Goal: Check status: Check status

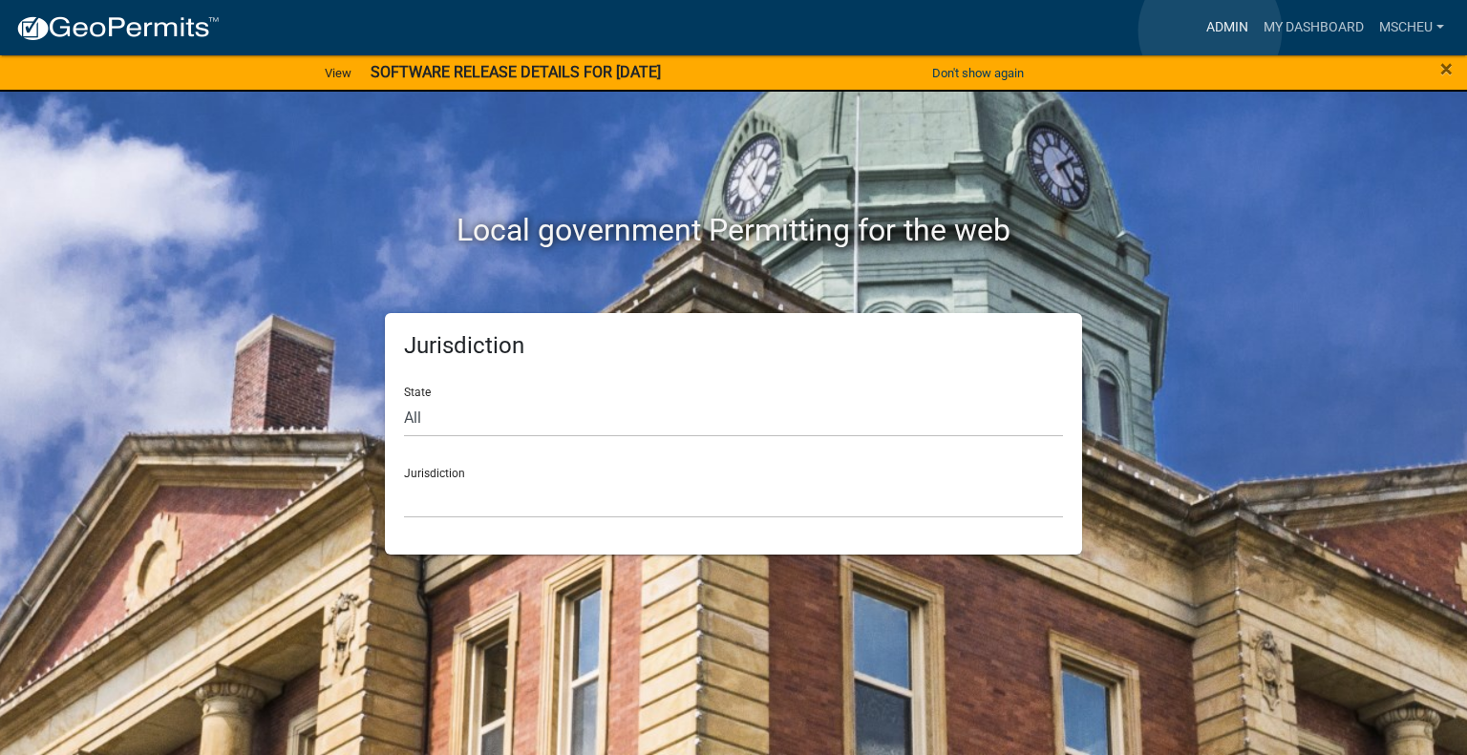
click at [1210, 31] on link "Admin" at bounding box center [1226, 28] width 57 height 36
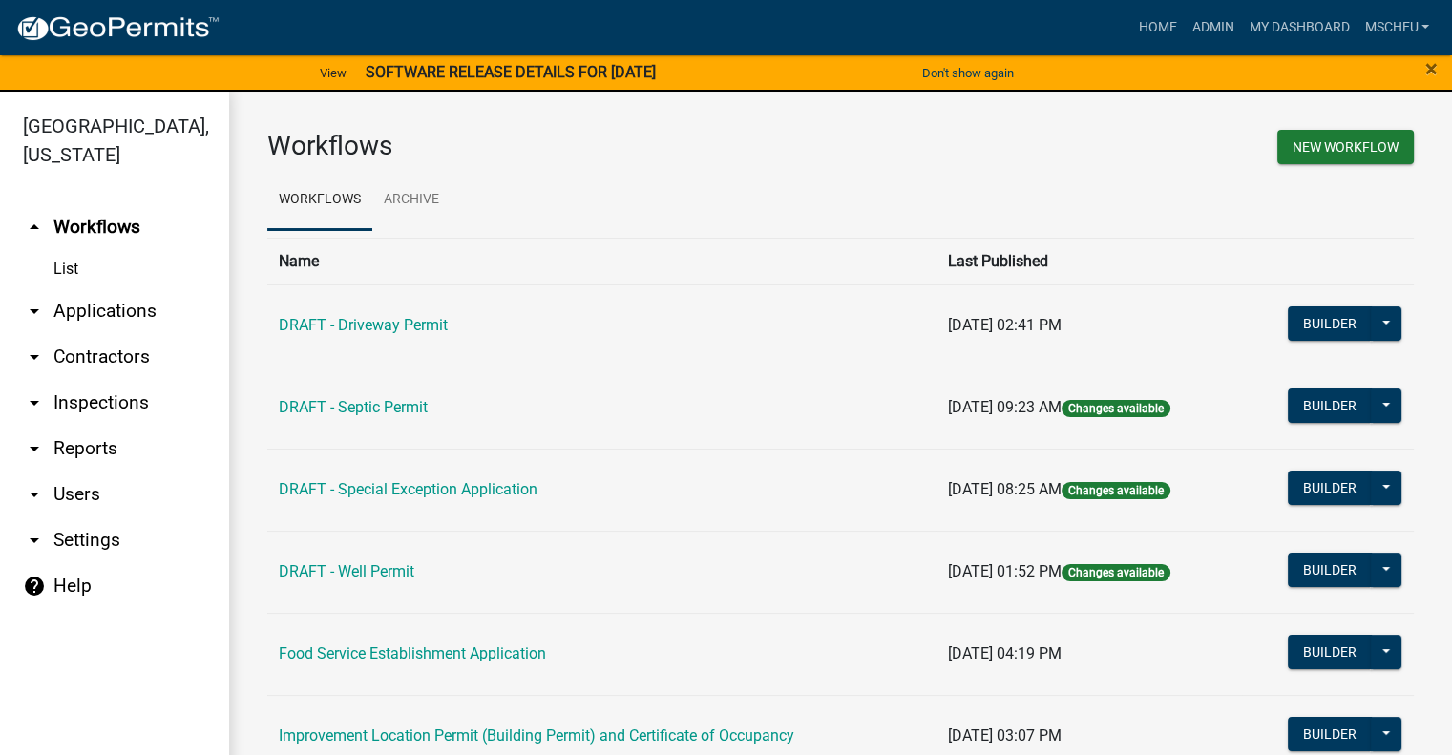
click at [110, 315] on link "arrow_drop_down Applications" at bounding box center [114, 311] width 229 height 46
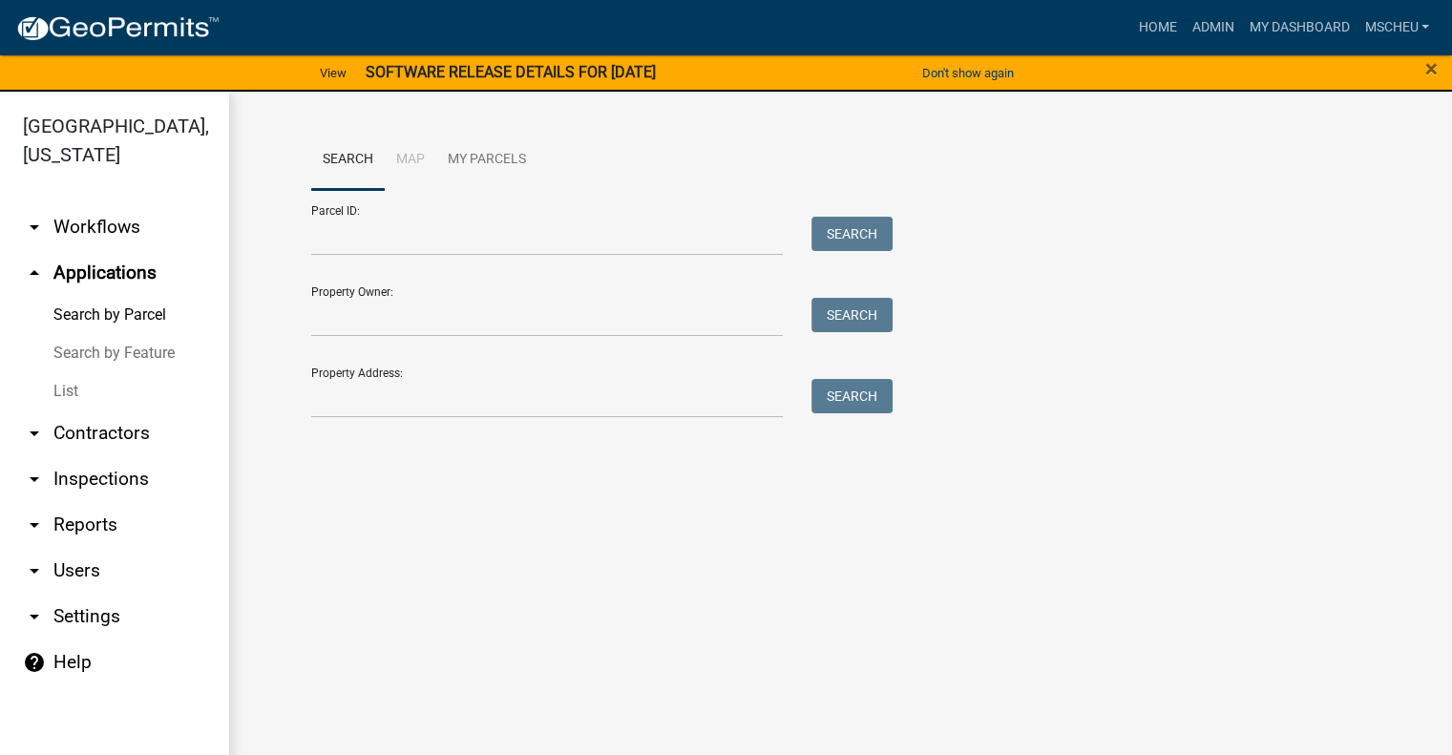
click at [92, 396] on link "List" at bounding box center [114, 391] width 229 height 38
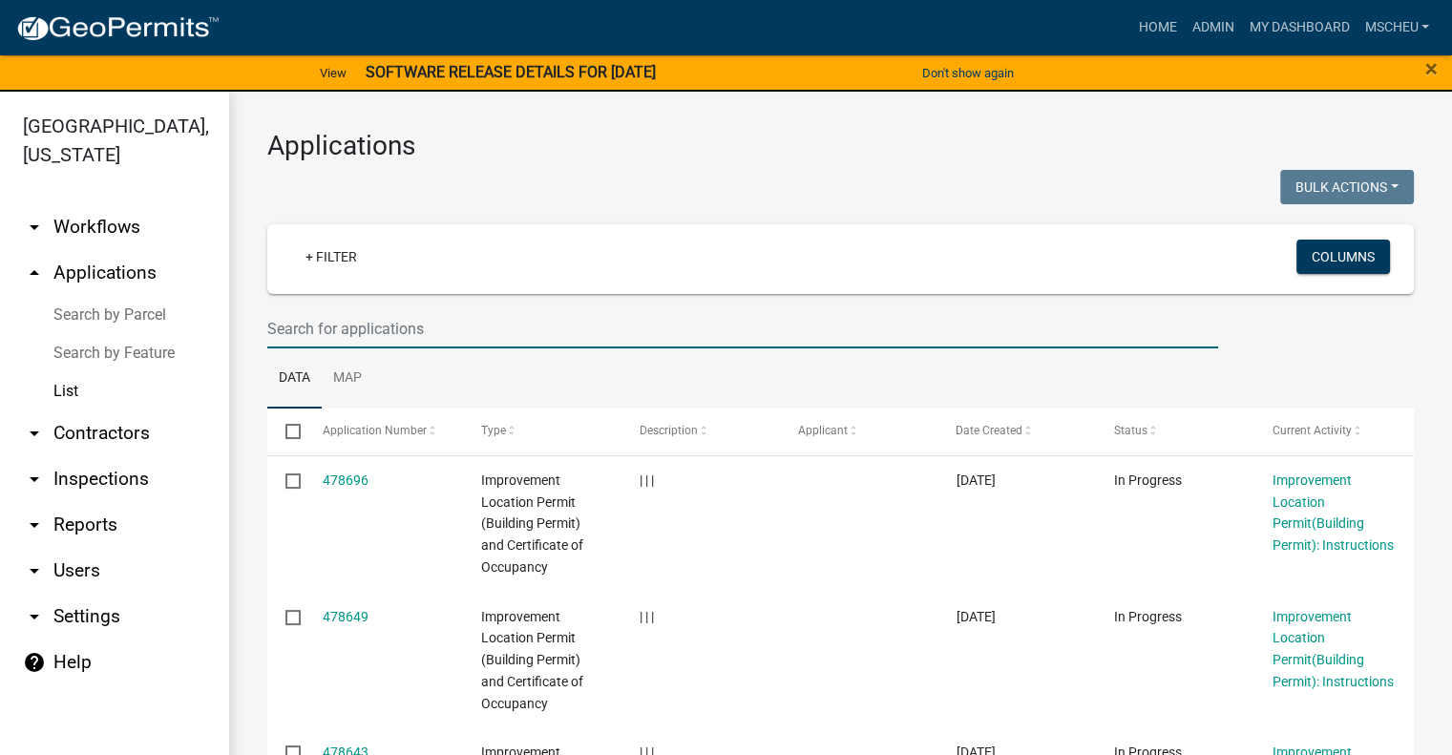
click at [439, 331] on input "text" at bounding box center [742, 328] width 951 height 39
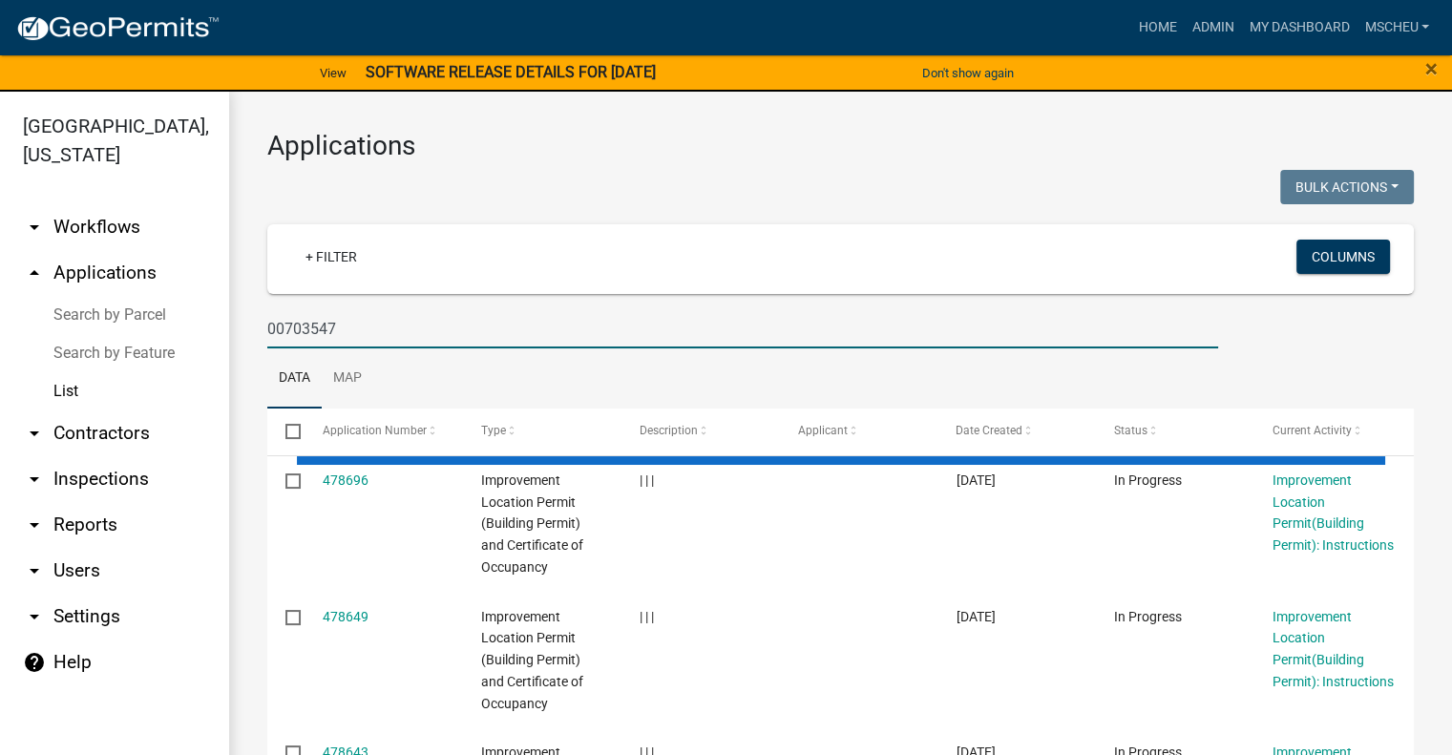
type input "00703547"
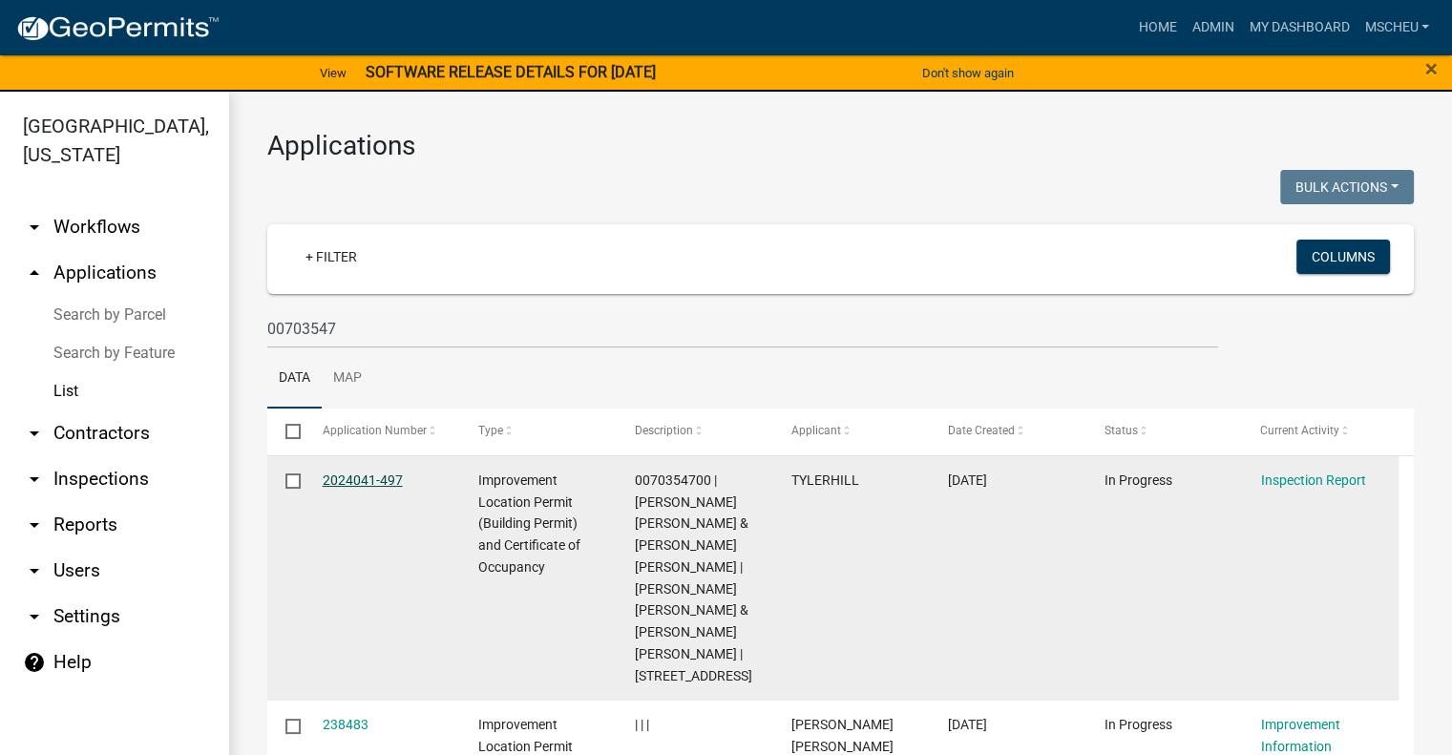
click at [360, 474] on link "2024041-497" at bounding box center [363, 480] width 80 height 15
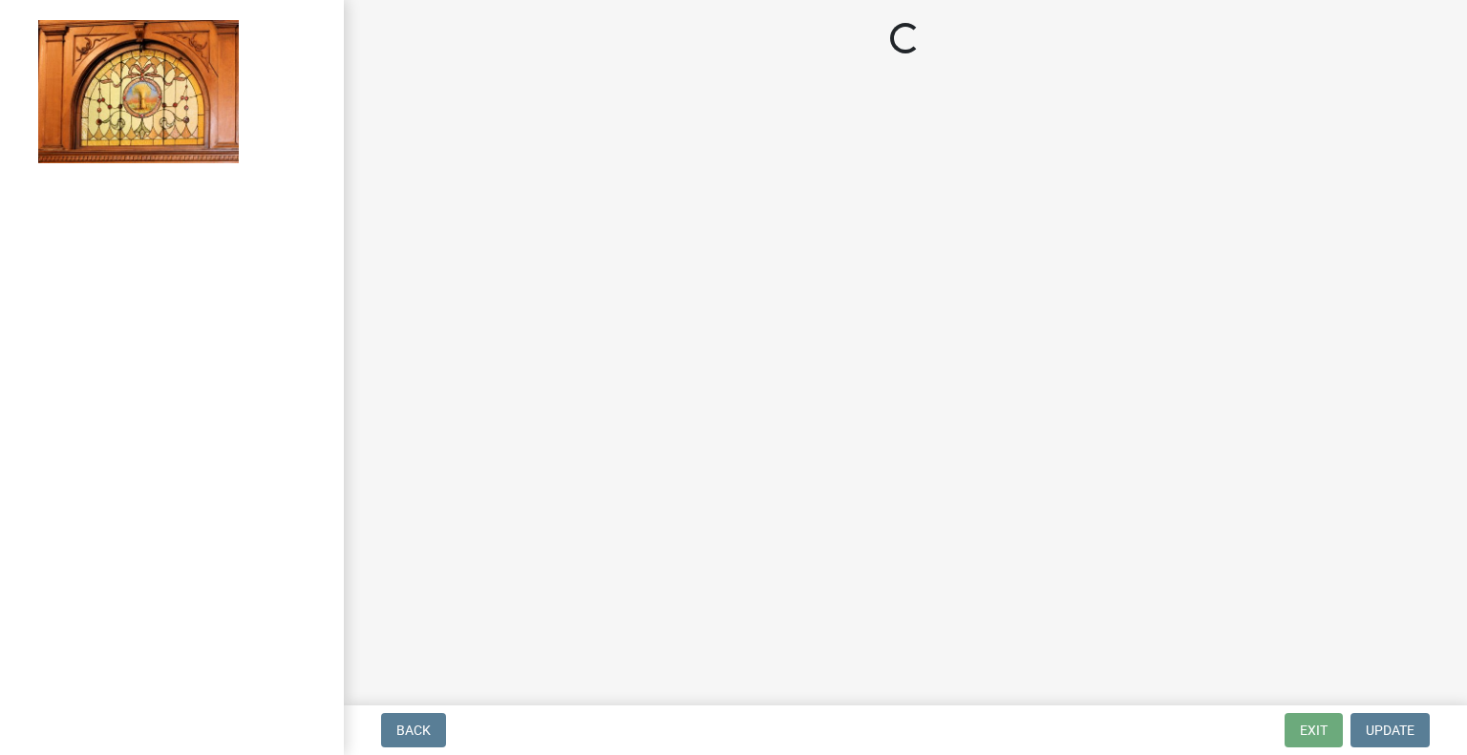
select select "62bb873c-c571-4454-ac8a-8c216551e2a3"
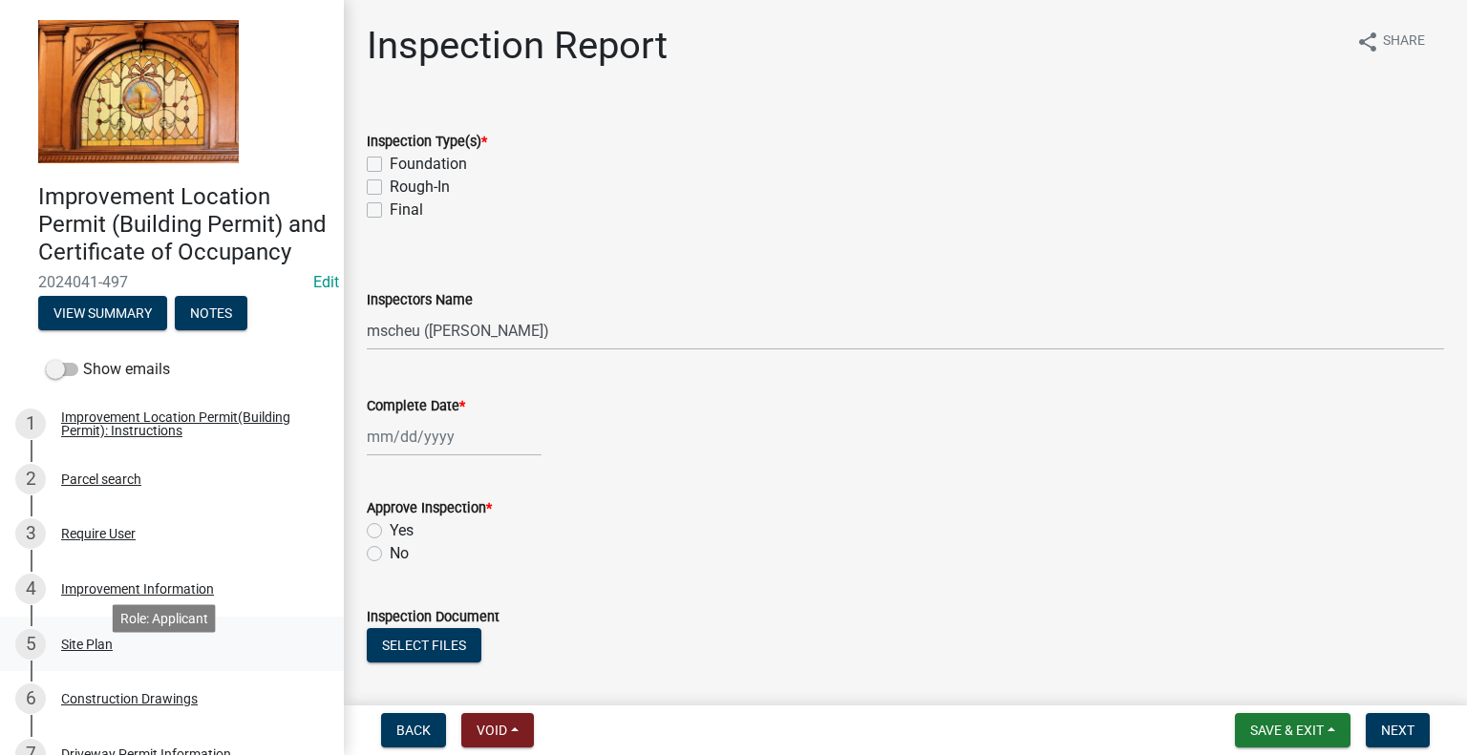
click at [106, 651] on div "Site Plan" at bounding box center [87, 644] width 52 height 13
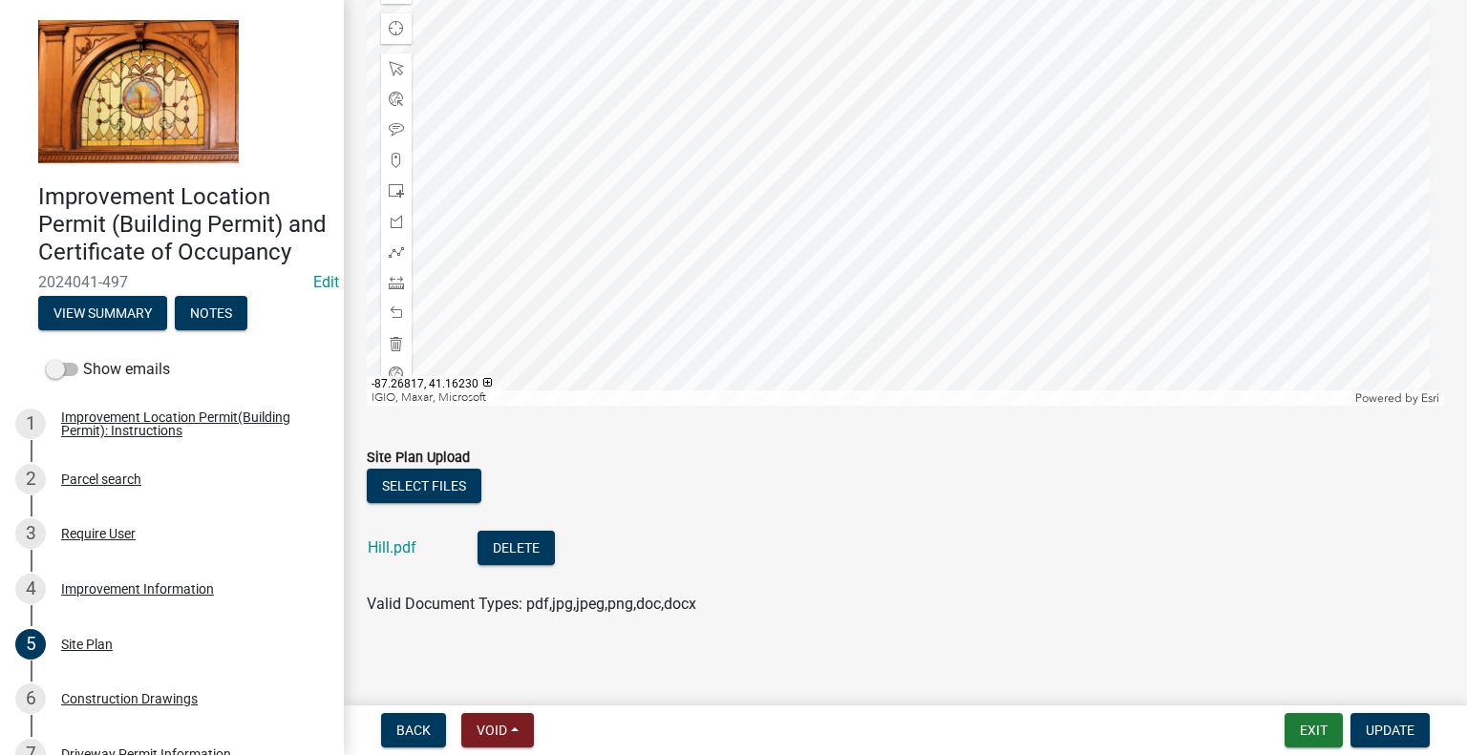
scroll to position [294, 0]
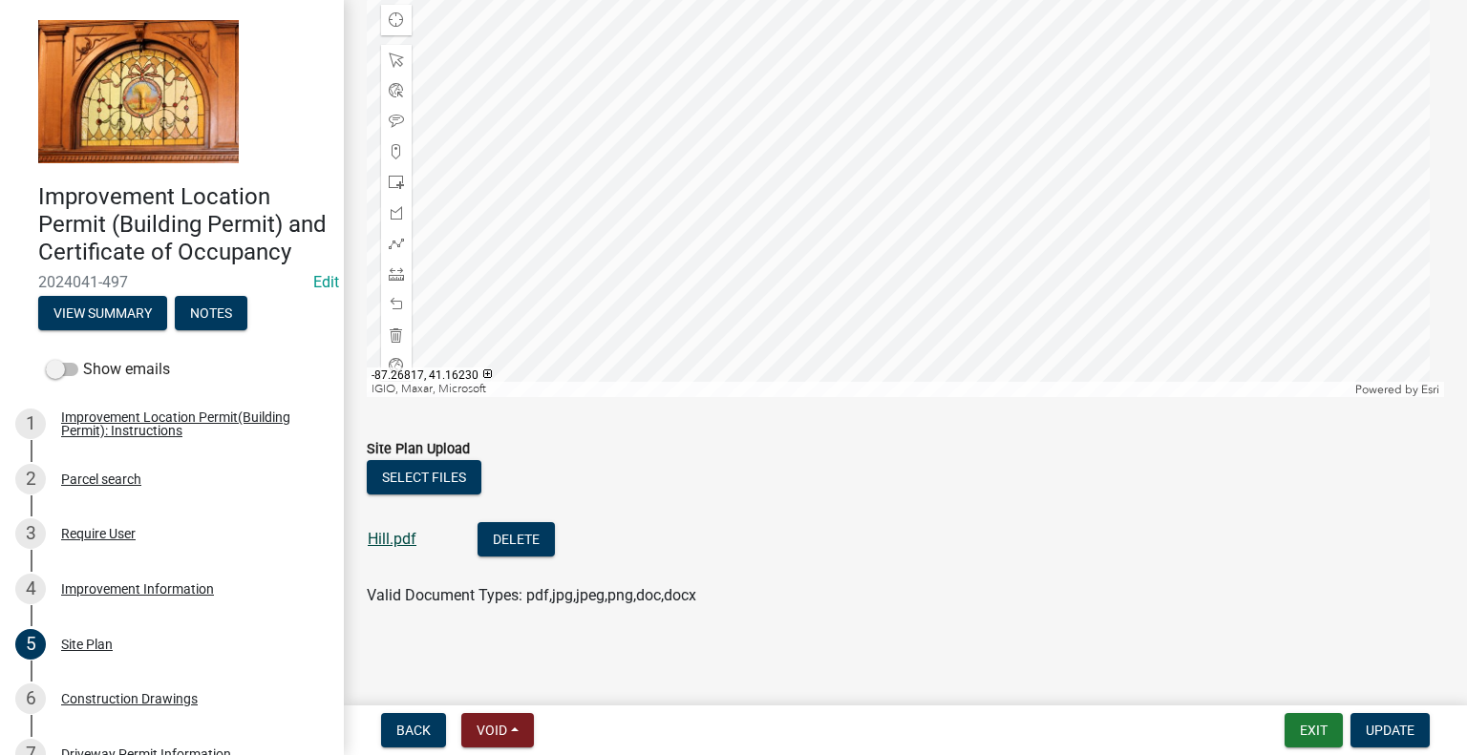
click at [406, 540] on link "Hill.pdf" at bounding box center [392, 539] width 49 height 18
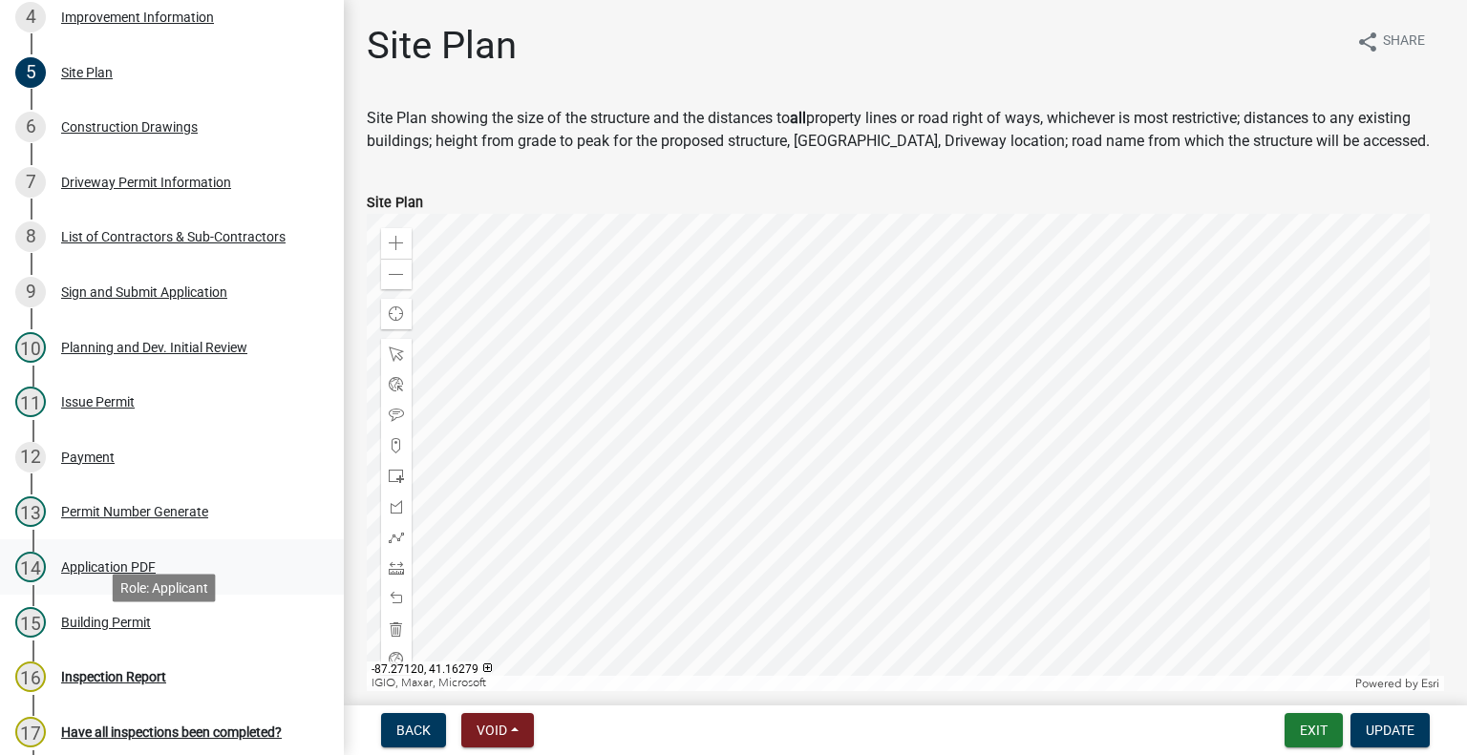
scroll to position [573, 0]
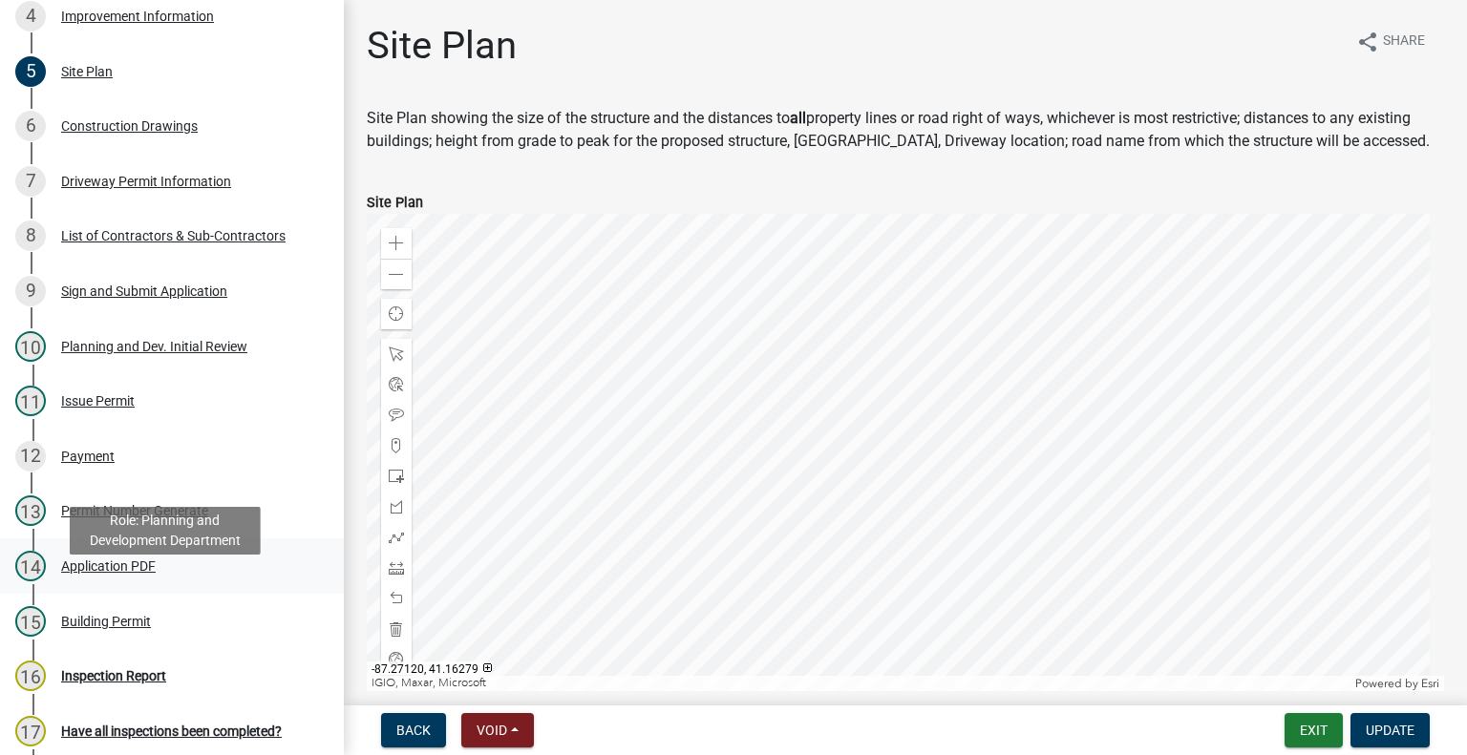
click at [96, 573] on div "Application PDF" at bounding box center [108, 566] width 95 height 13
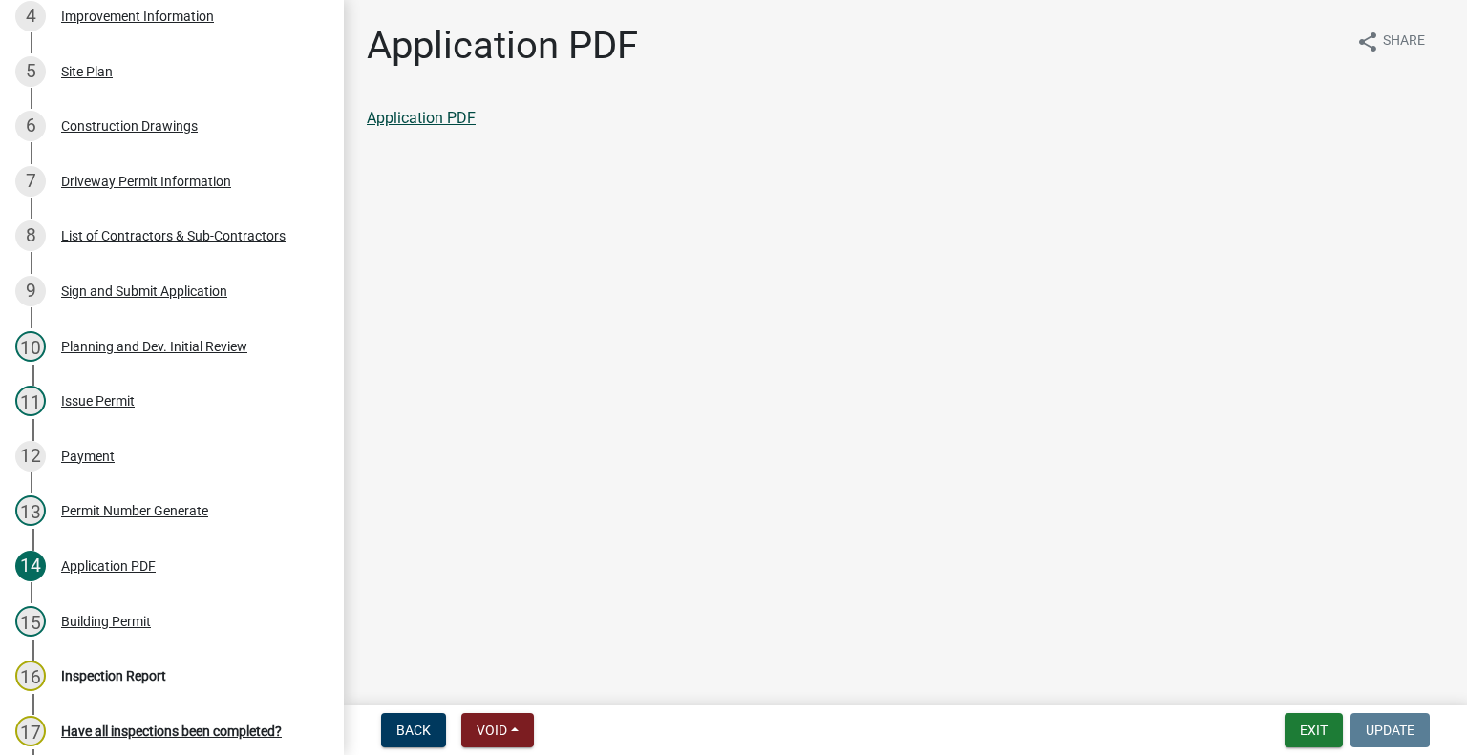
click at [420, 121] on link "Application PDF" at bounding box center [421, 118] width 109 height 18
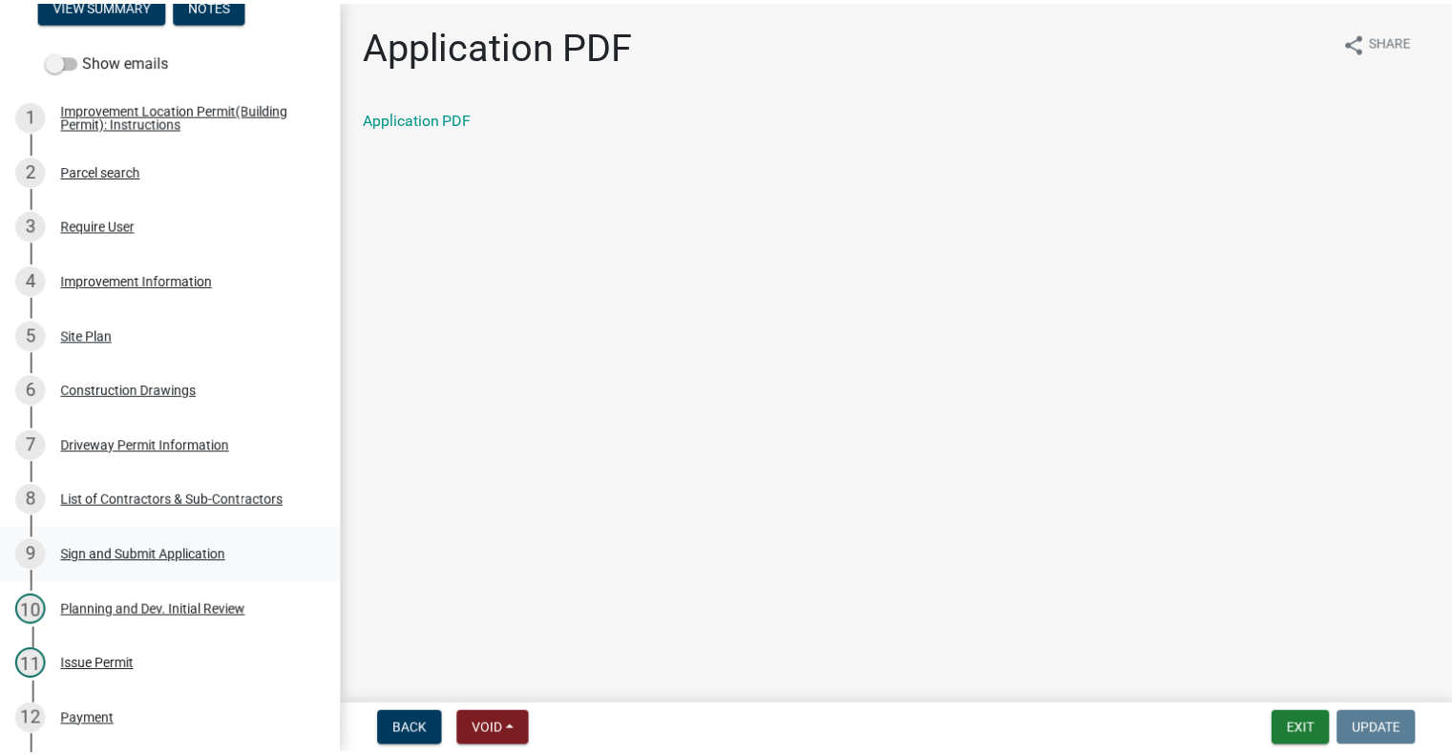
scroll to position [0, 0]
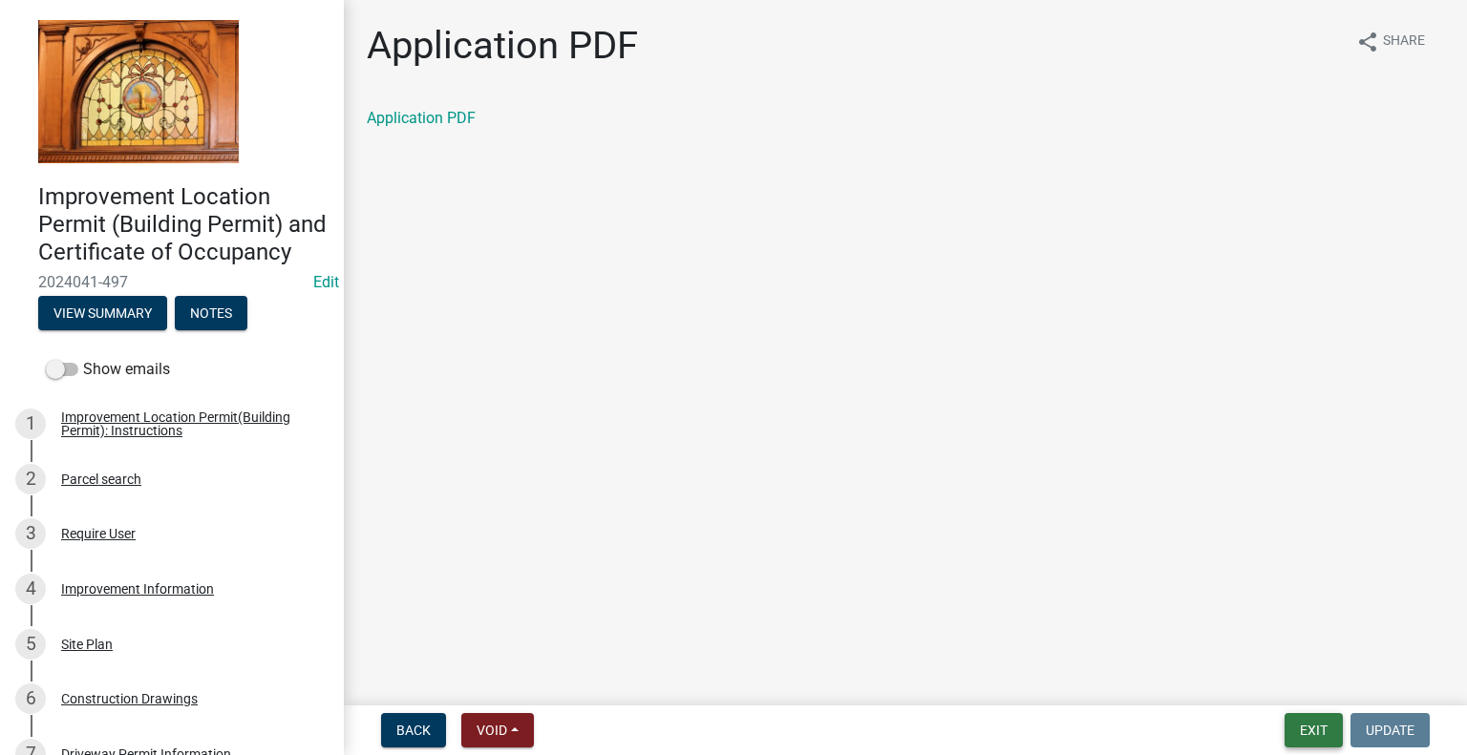
click at [1294, 729] on button "Exit" at bounding box center [1313, 730] width 58 height 34
